Goal: Information Seeking & Learning: Check status

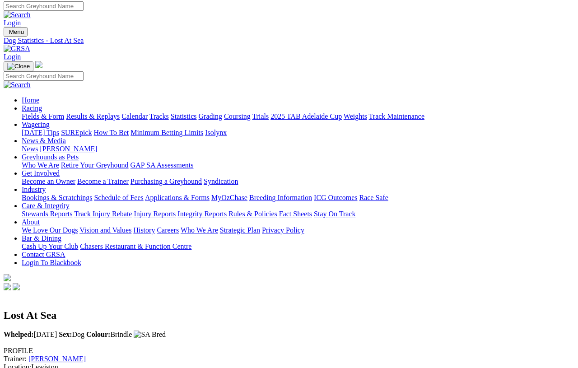
scroll to position [2, 0]
click at [120, 112] on link "Results & Replays" at bounding box center [93, 116] width 54 height 8
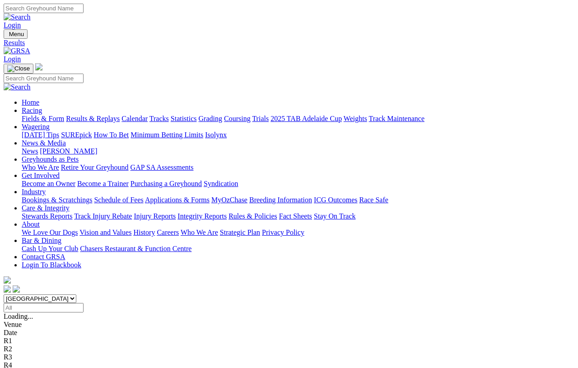
scroll to position [2, 0]
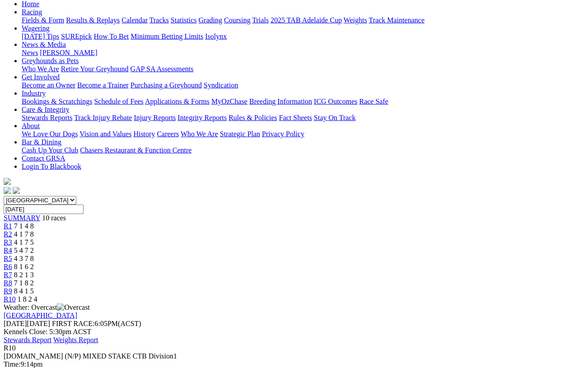
scroll to position [99, 0]
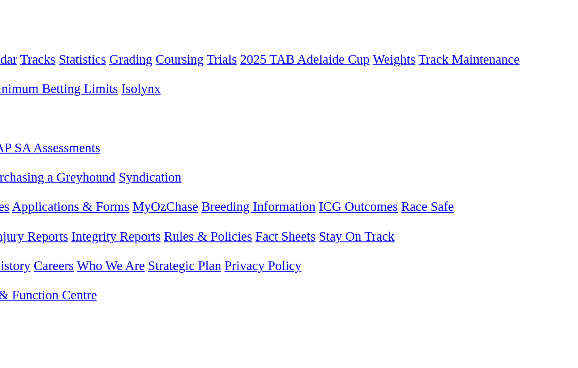
scroll to position [85, 0]
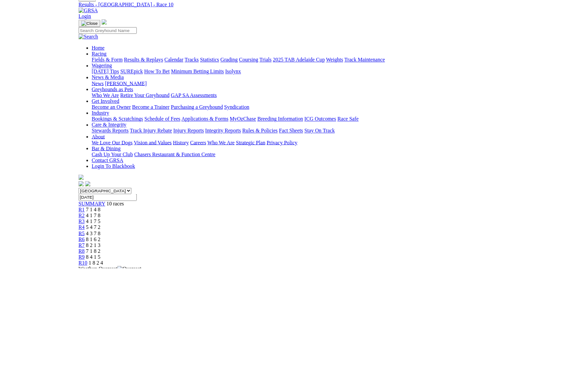
scroll to position [101, 0]
